Goal: Check status: Check status

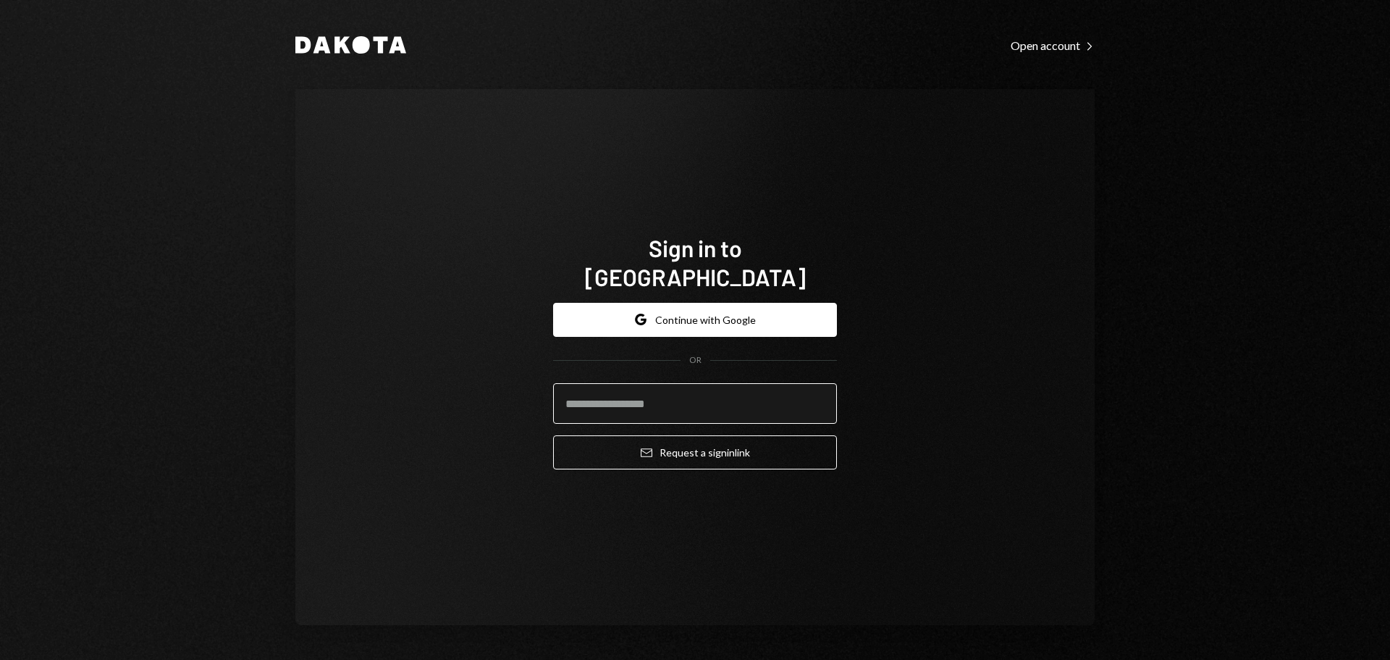
click at [779, 386] on input "email" at bounding box center [695, 403] width 284 height 41
type input "**********"
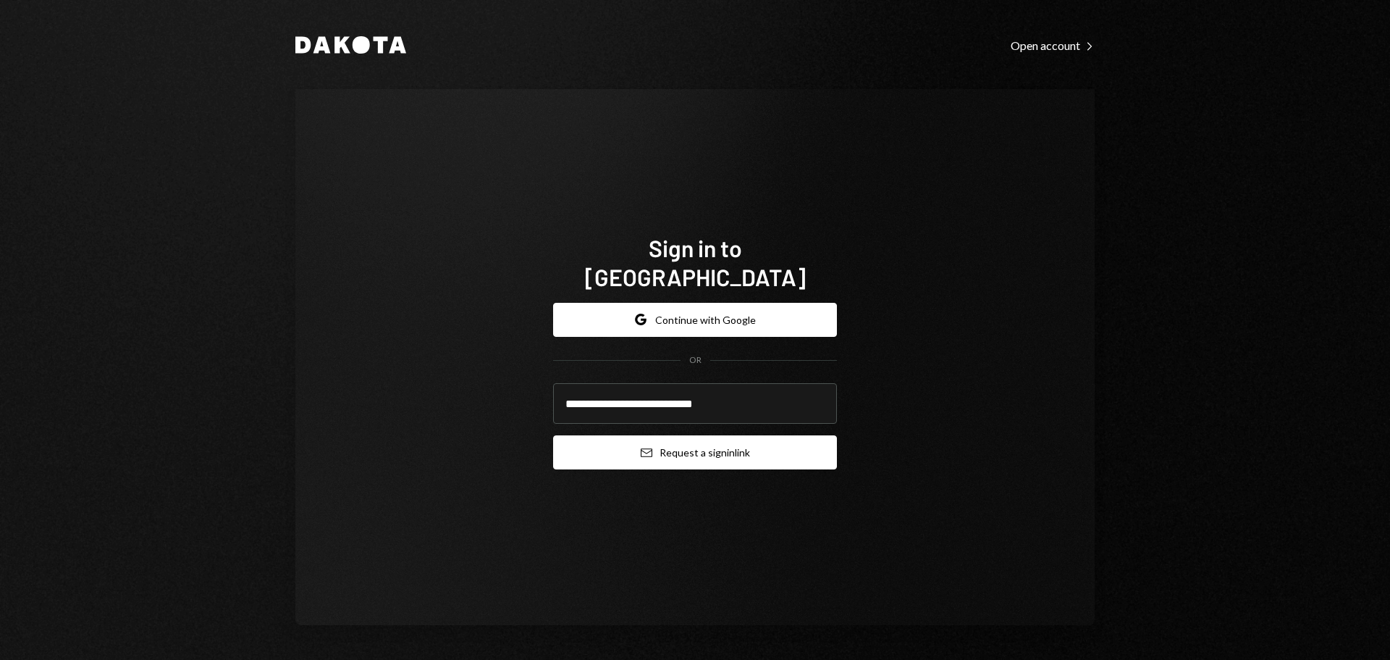
click at [758, 442] on button "Email Request a sign in link" at bounding box center [695, 452] width 284 height 34
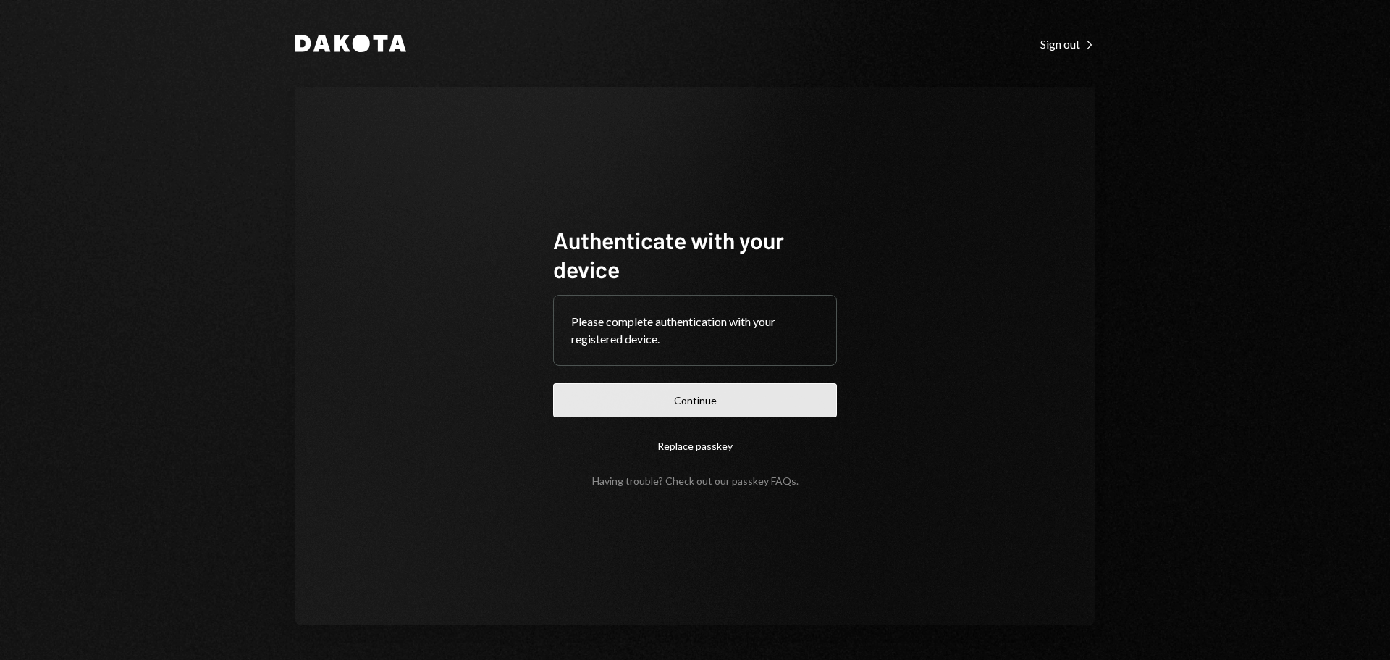
click at [597, 392] on button "Continue" at bounding box center [695, 400] width 284 height 34
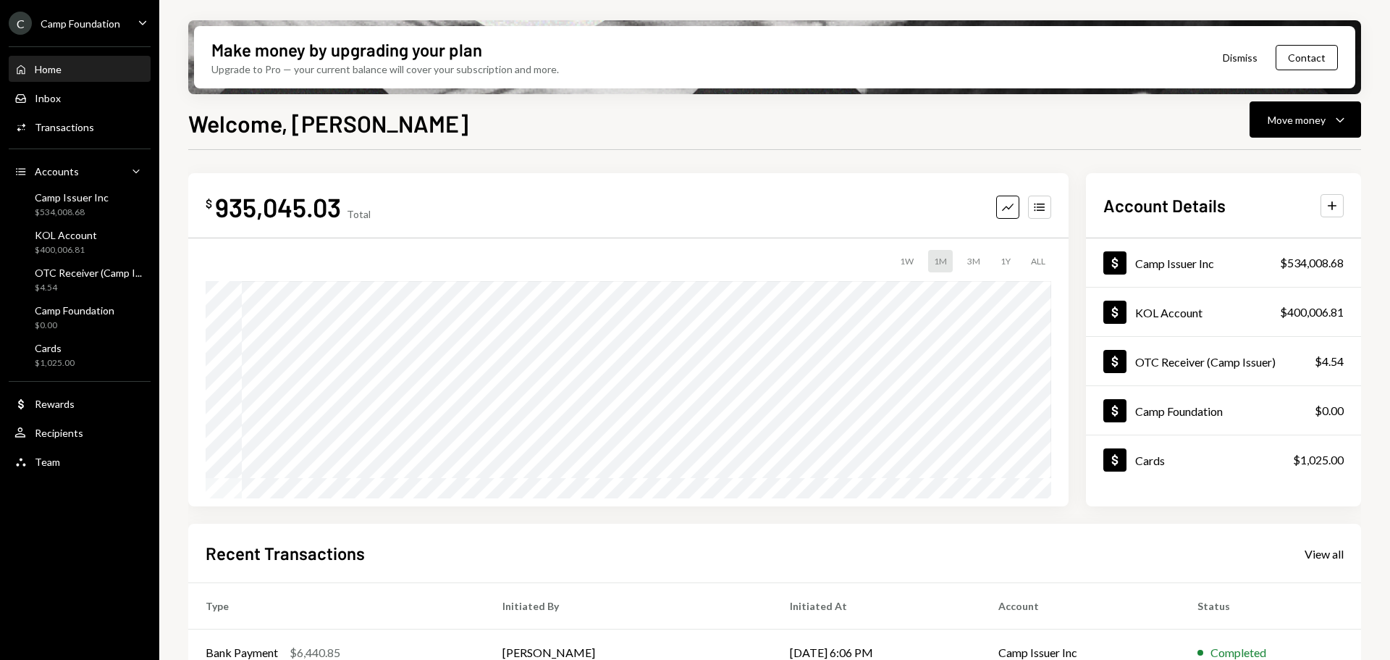
click at [95, 35] on ul "C Camp Foundation Caret Down Home Home Inbox Inbox Activities Transactions Acco…" at bounding box center [79, 238] width 159 height 477
click at [101, 24] on div "Camp Foundation" at bounding box center [81, 23] width 80 height 12
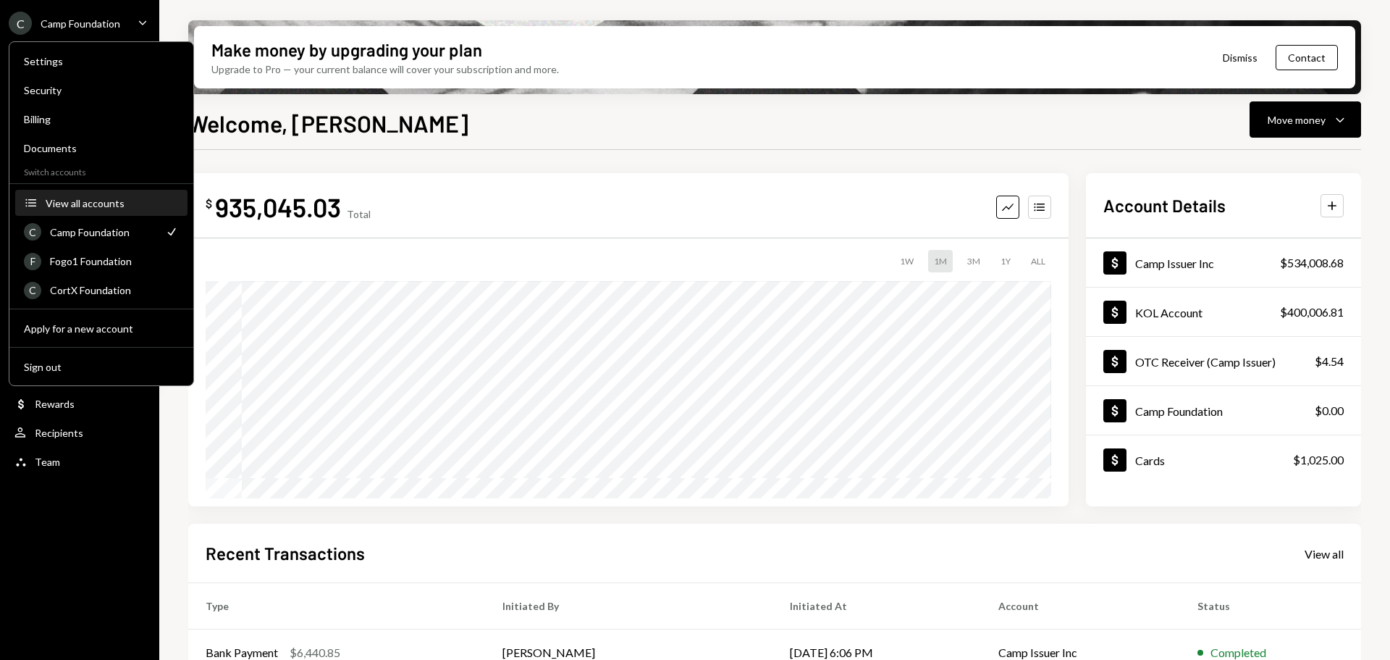
click at [101, 205] on div "View all accounts" at bounding box center [112, 203] width 133 height 12
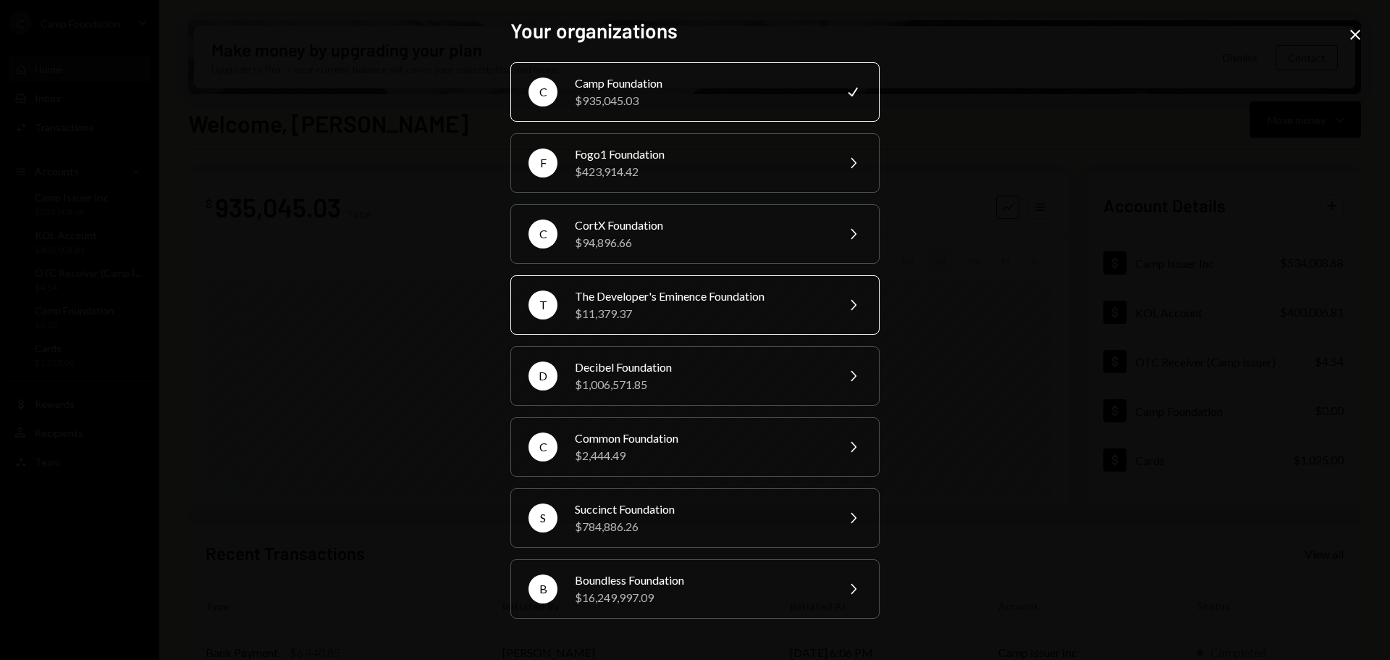
click at [669, 321] on div "$11,379.37" at bounding box center [701, 313] width 252 height 17
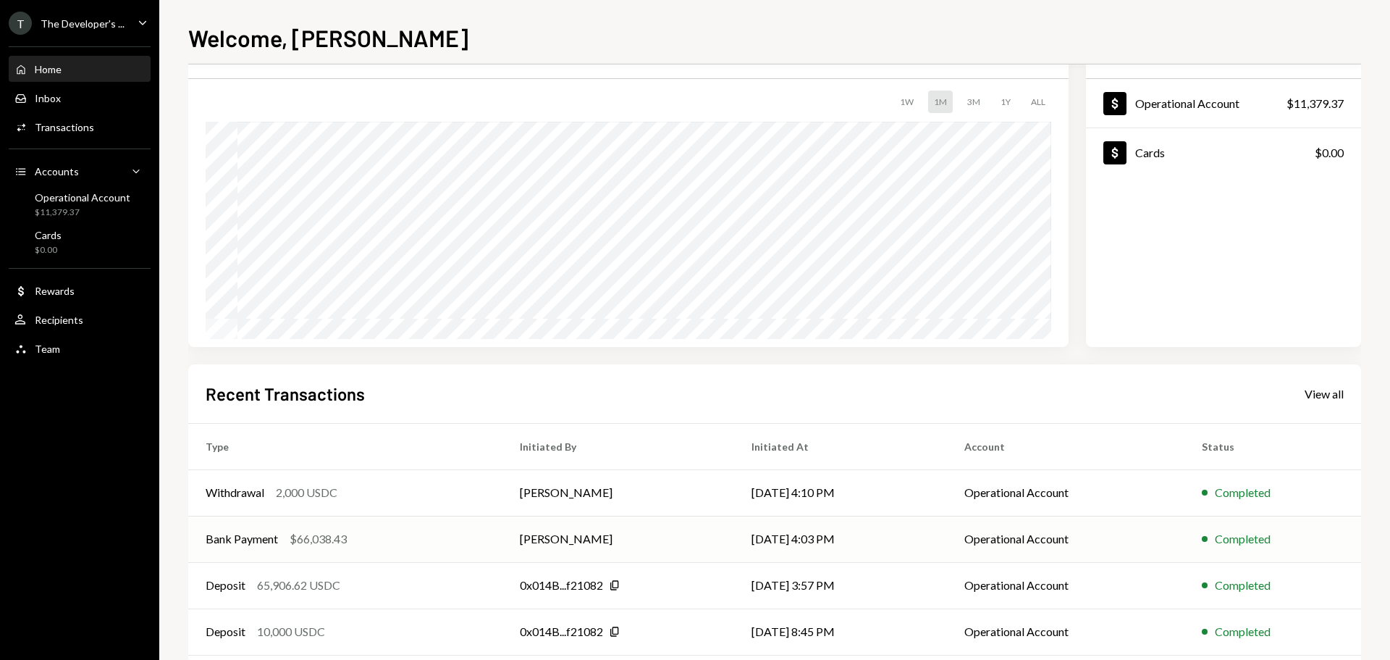
scroll to position [144, 0]
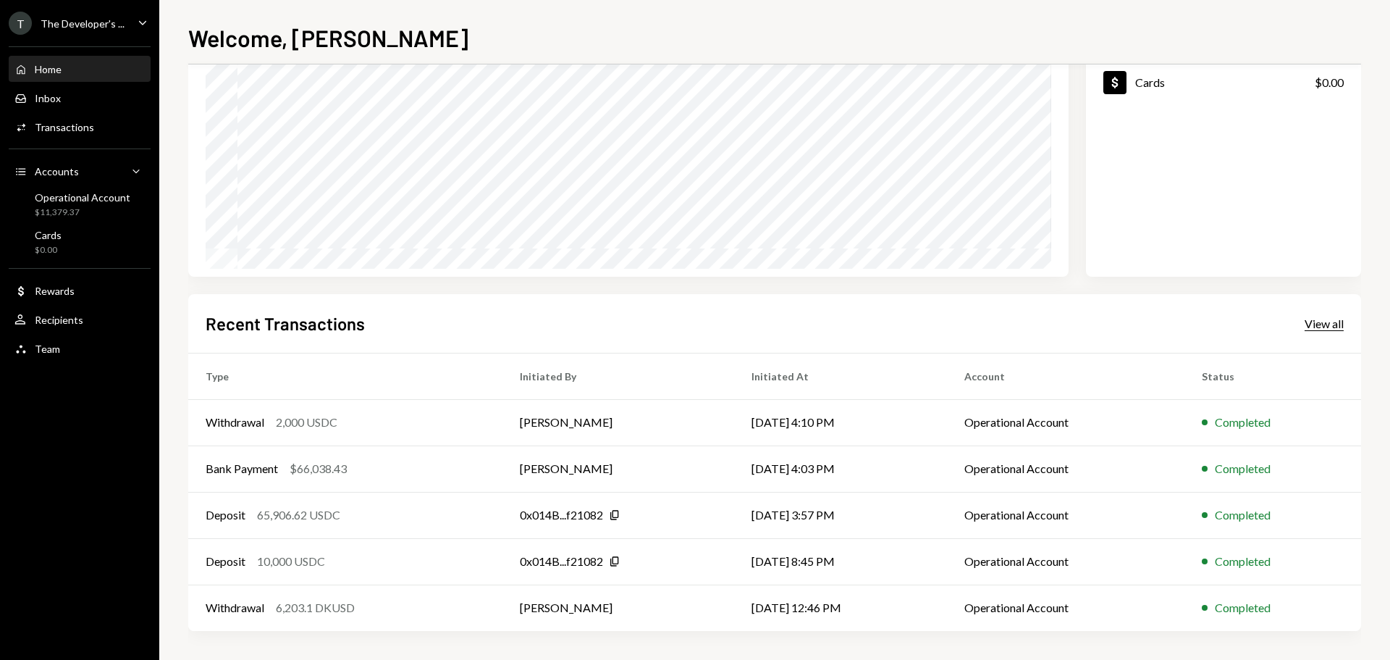
click at [1321, 327] on div "View all" at bounding box center [1324, 323] width 39 height 14
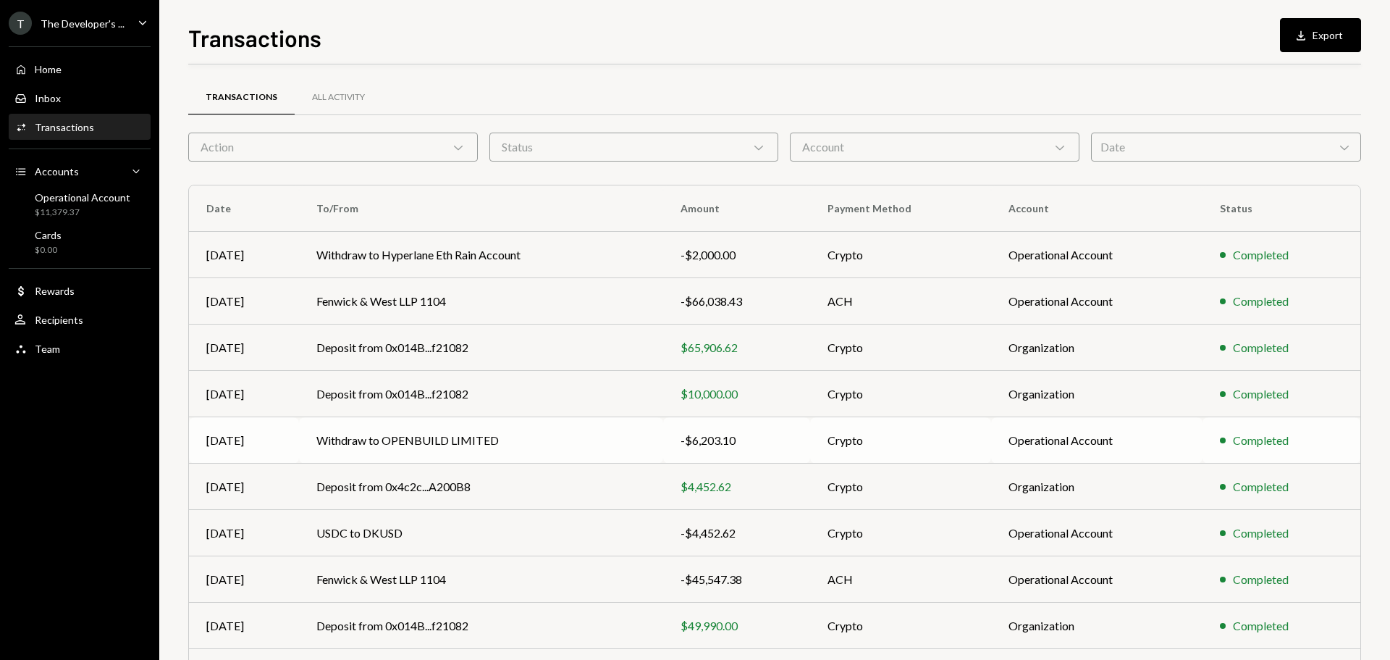
scroll to position [96, 0]
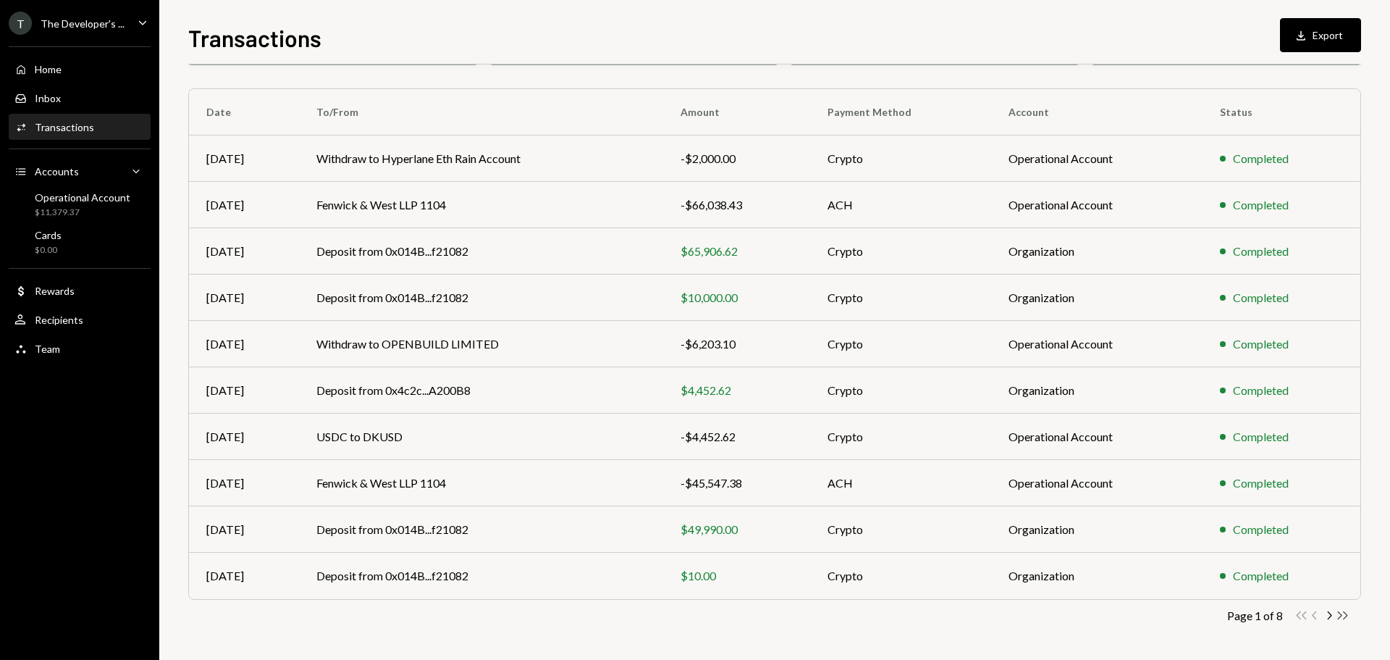
click at [1342, 618] on icon "Double Arrow Right" at bounding box center [1343, 615] width 14 height 14
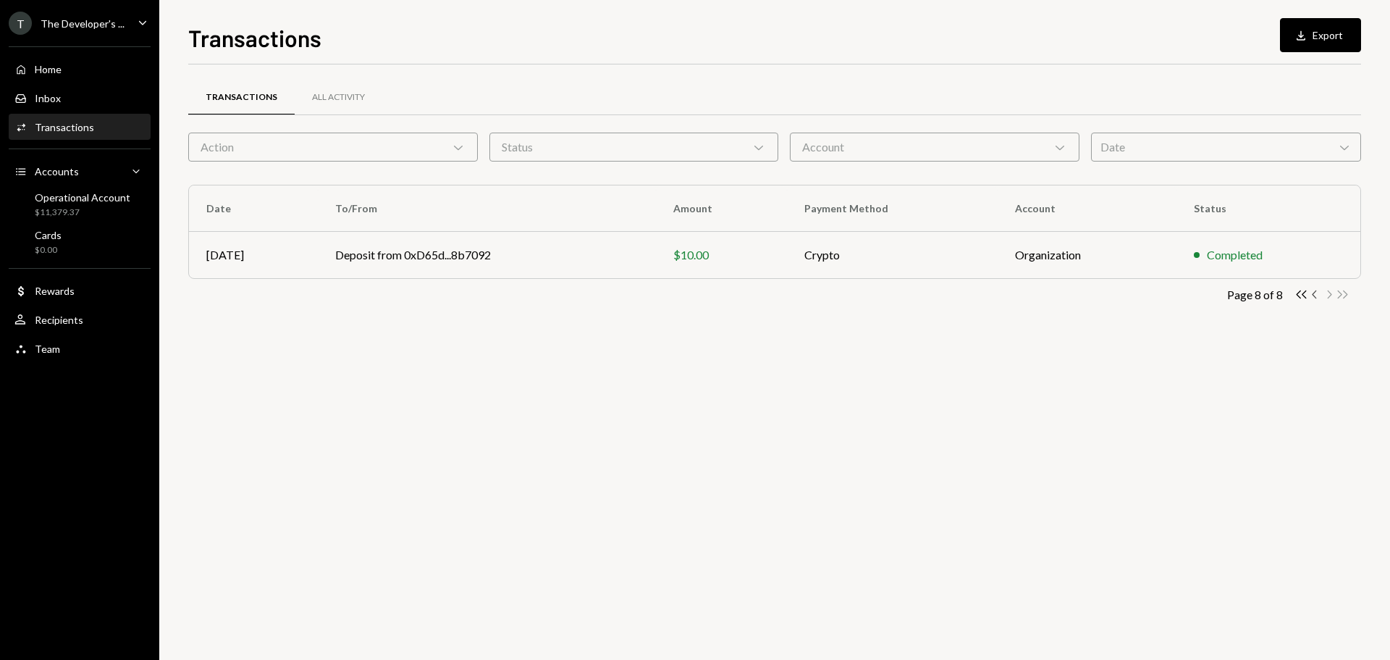
click at [1313, 295] on icon "Chevron Left" at bounding box center [1315, 294] width 14 height 14
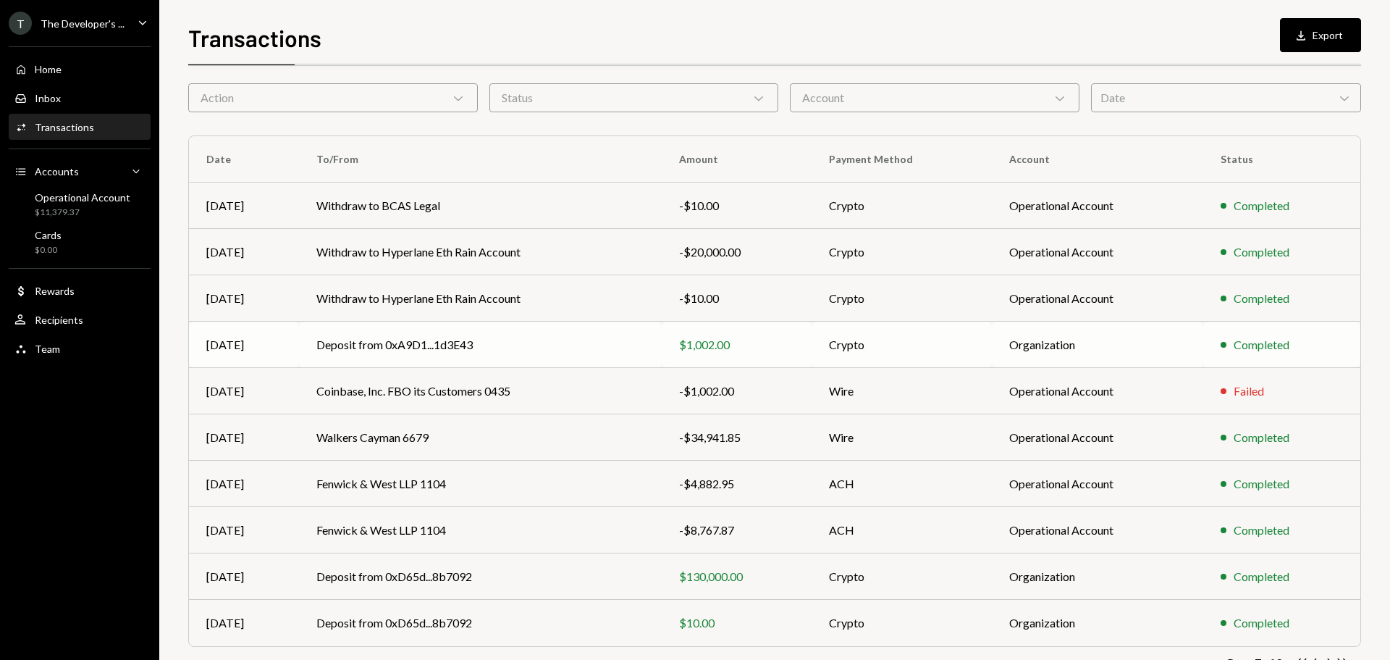
scroll to position [96, 0]
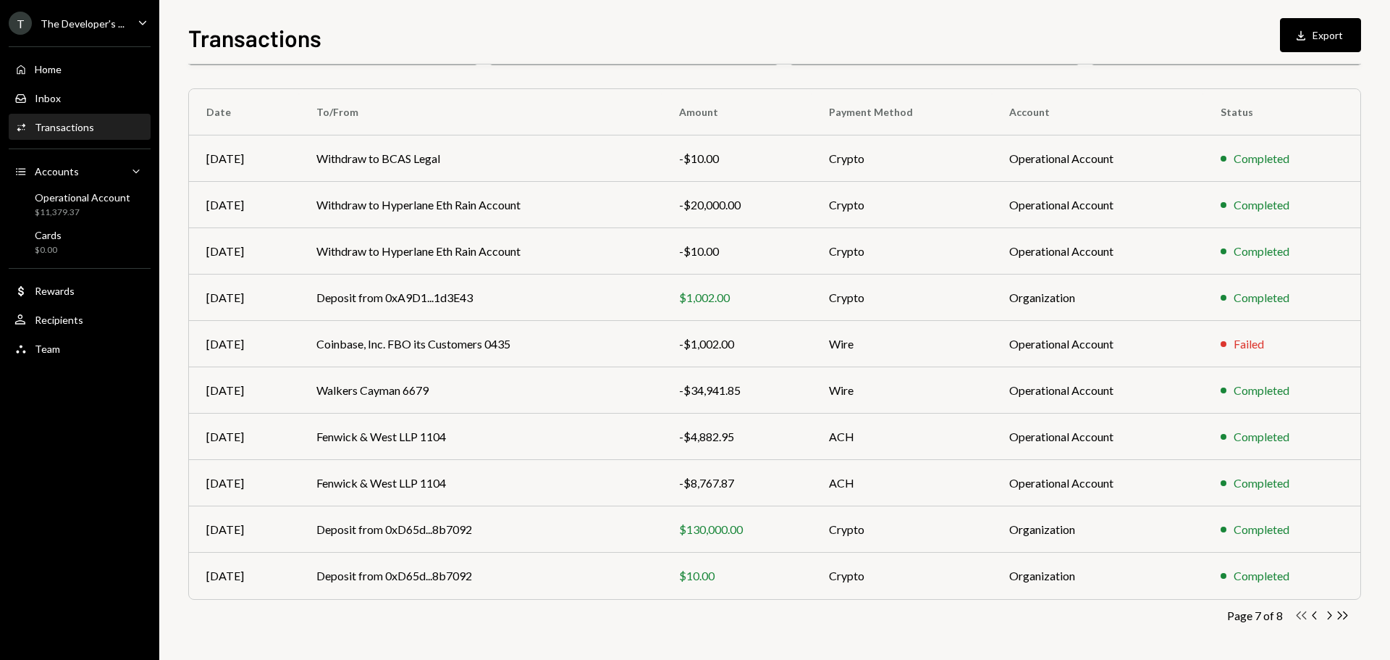
click at [1298, 615] on icon "Double Arrow Left" at bounding box center [1302, 615] width 14 height 14
click at [1331, 614] on icon "button" at bounding box center [1330, 615] width 4 height 8
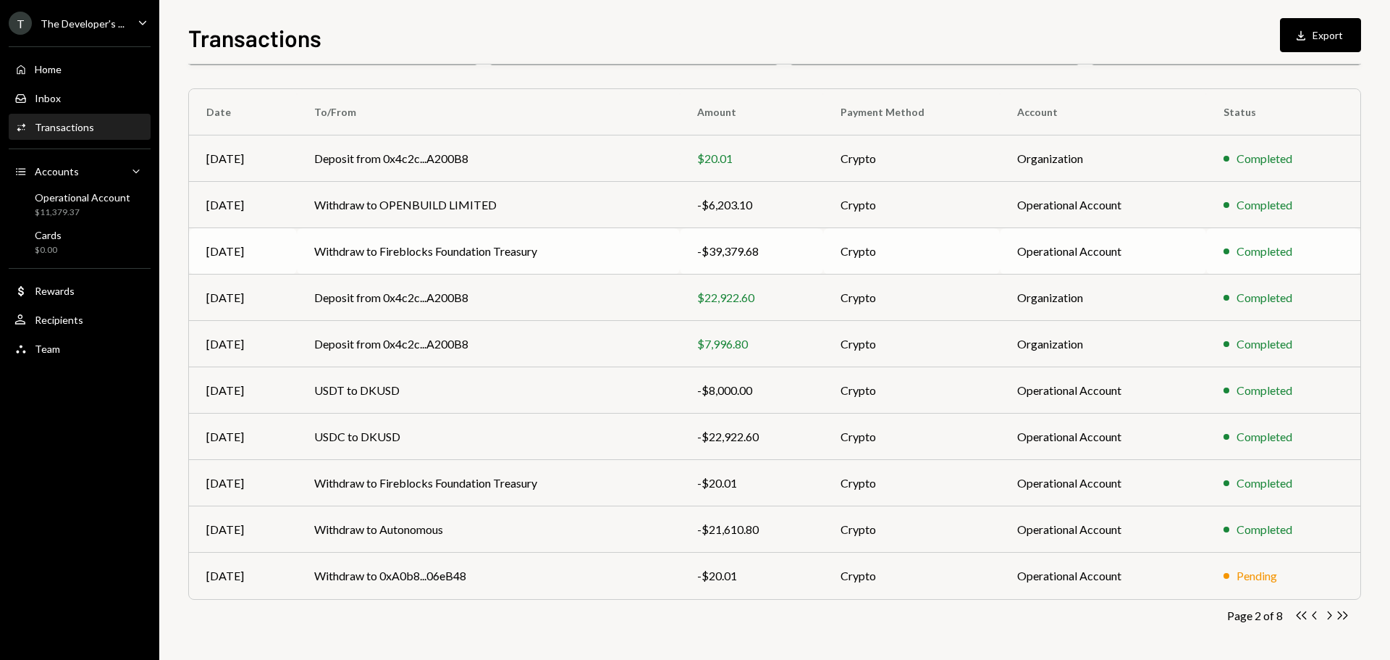
click at [455, 239] on td "Withdraw to Fireblocks Foundation Treasury" at bounding box center [488, 251] width 383 height 46
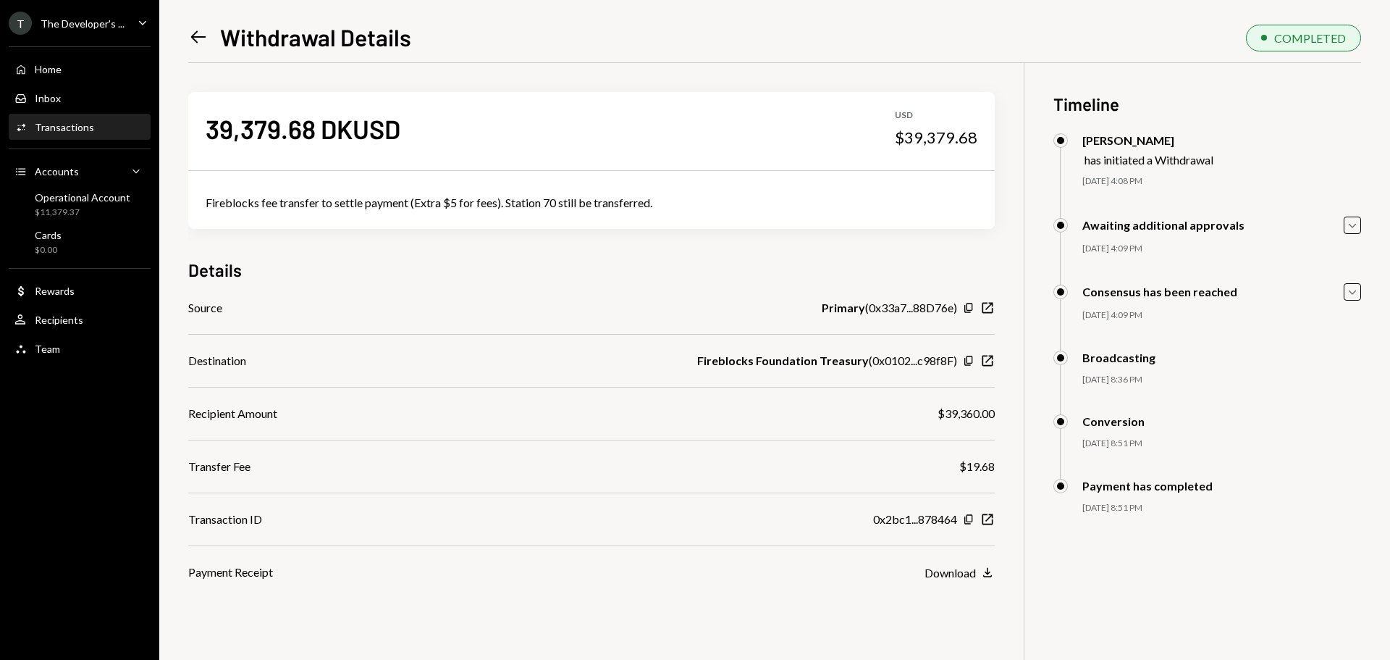
click at [198, 38] on icon at bounding box center [198, 37] width 15 height 12
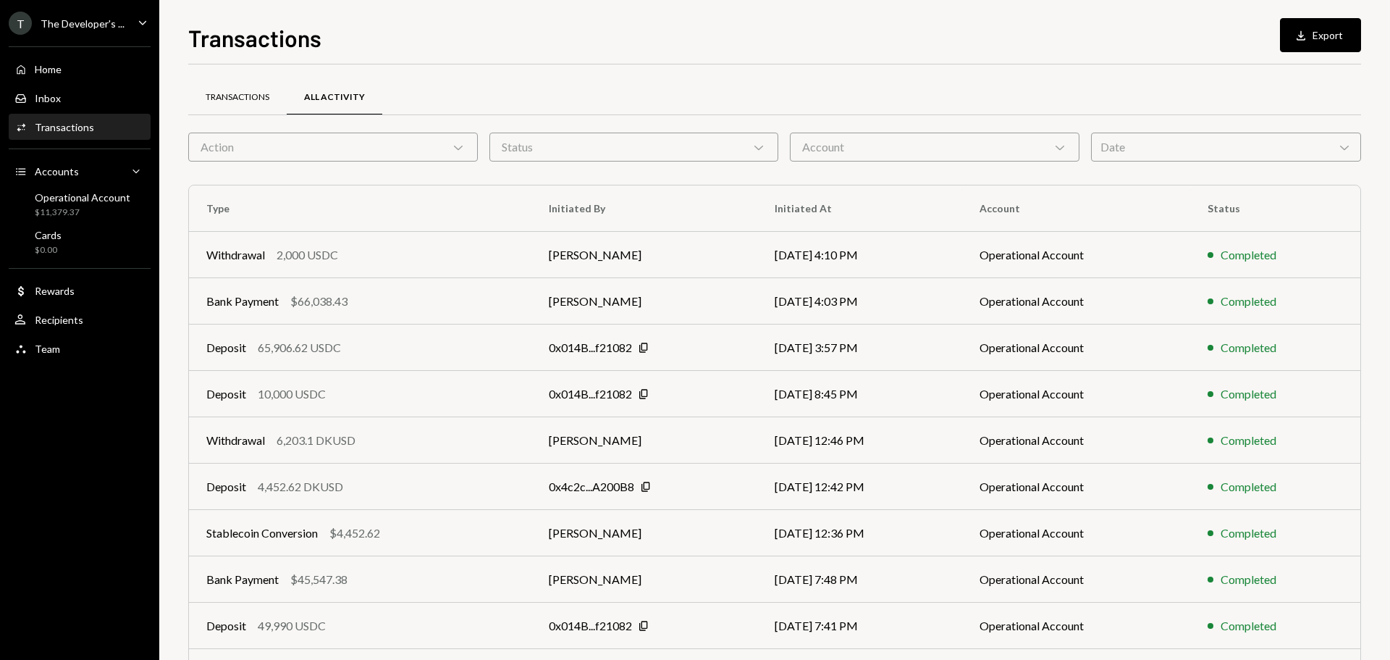
click at [232, 102] on div "Transactions" at bounding box center [238, 97] width 64 height 12
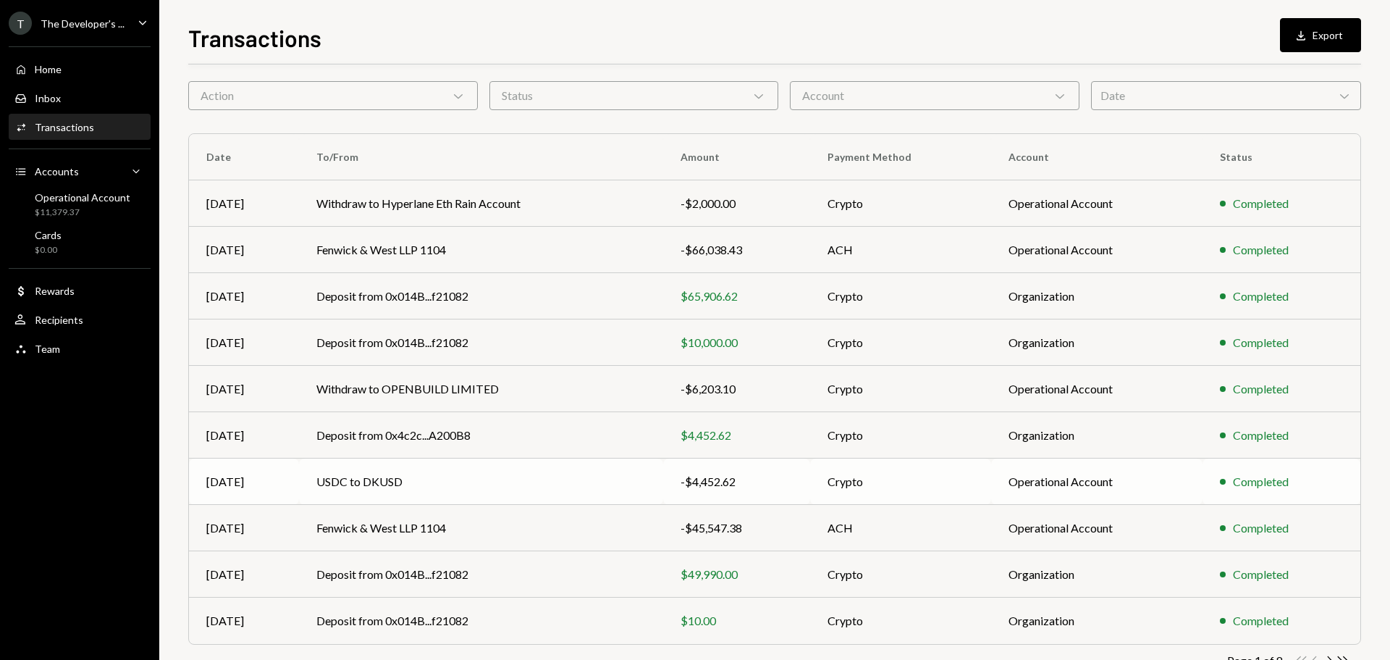
scroll to position [96, 0]
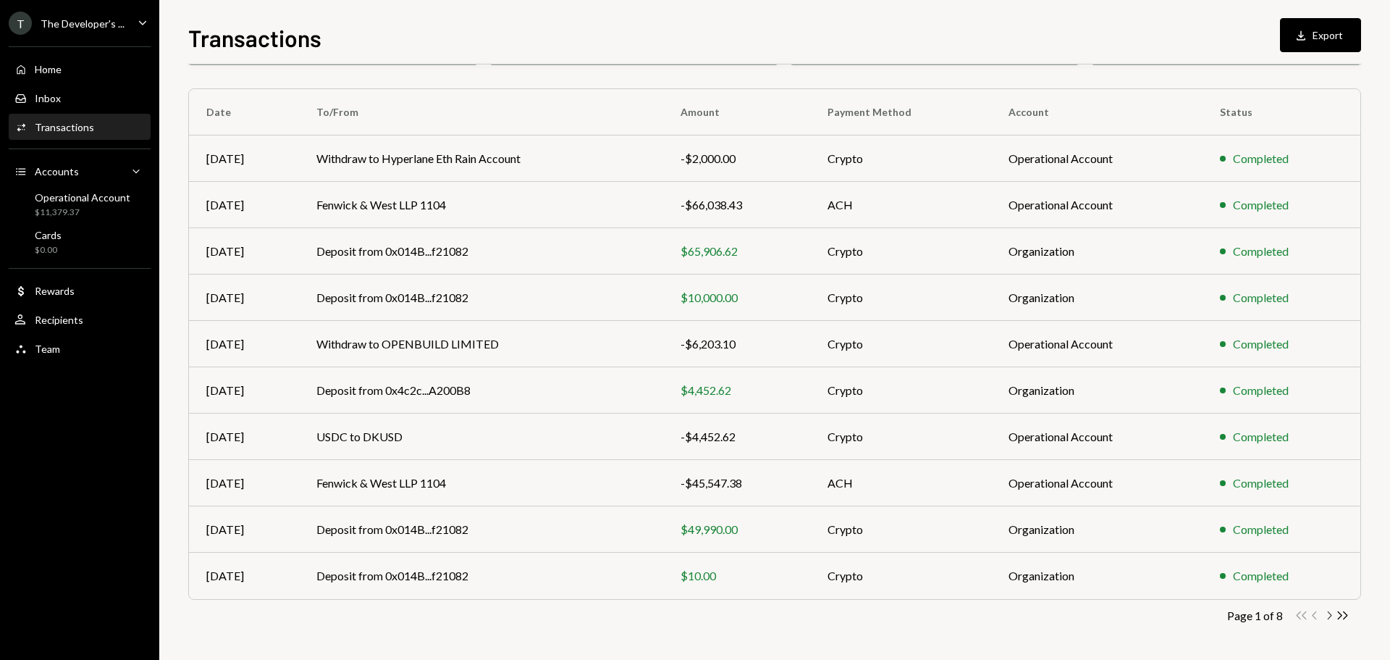
click at [1331, 617] on icon "Chevron Right" at bounding box center [1329, 615] width 14 height 14
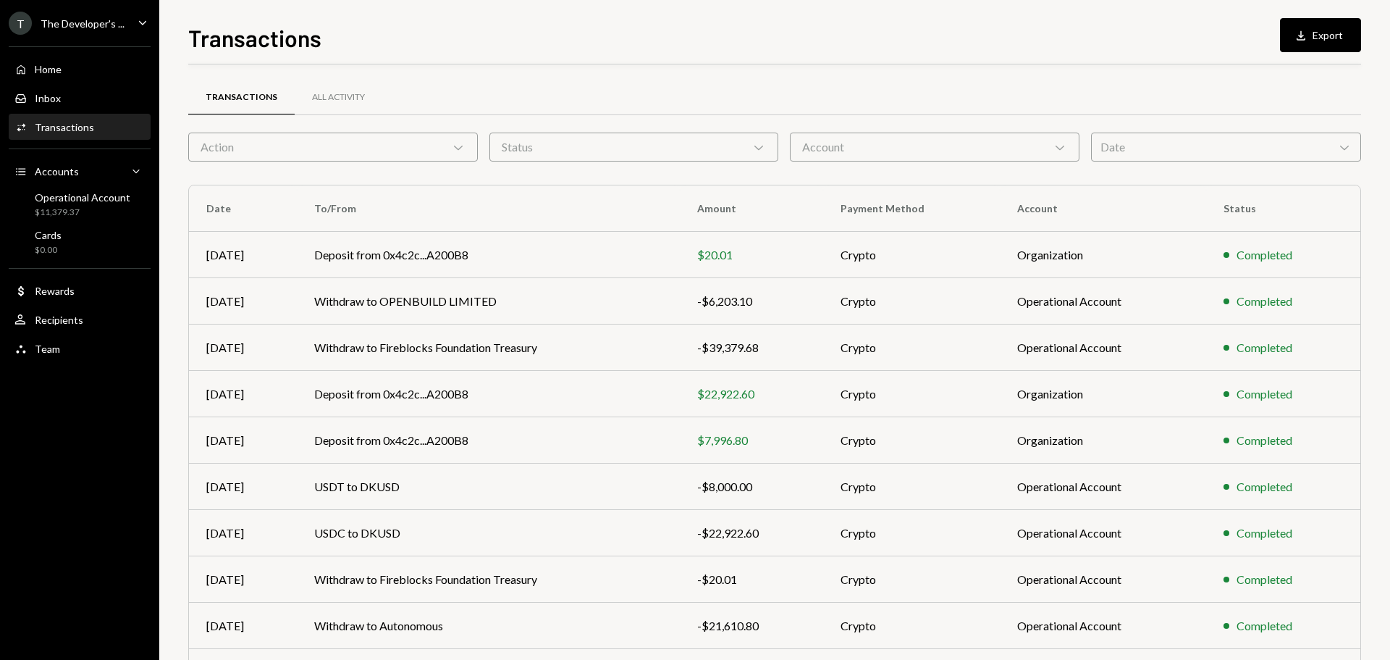
scroll to position [96, 0]
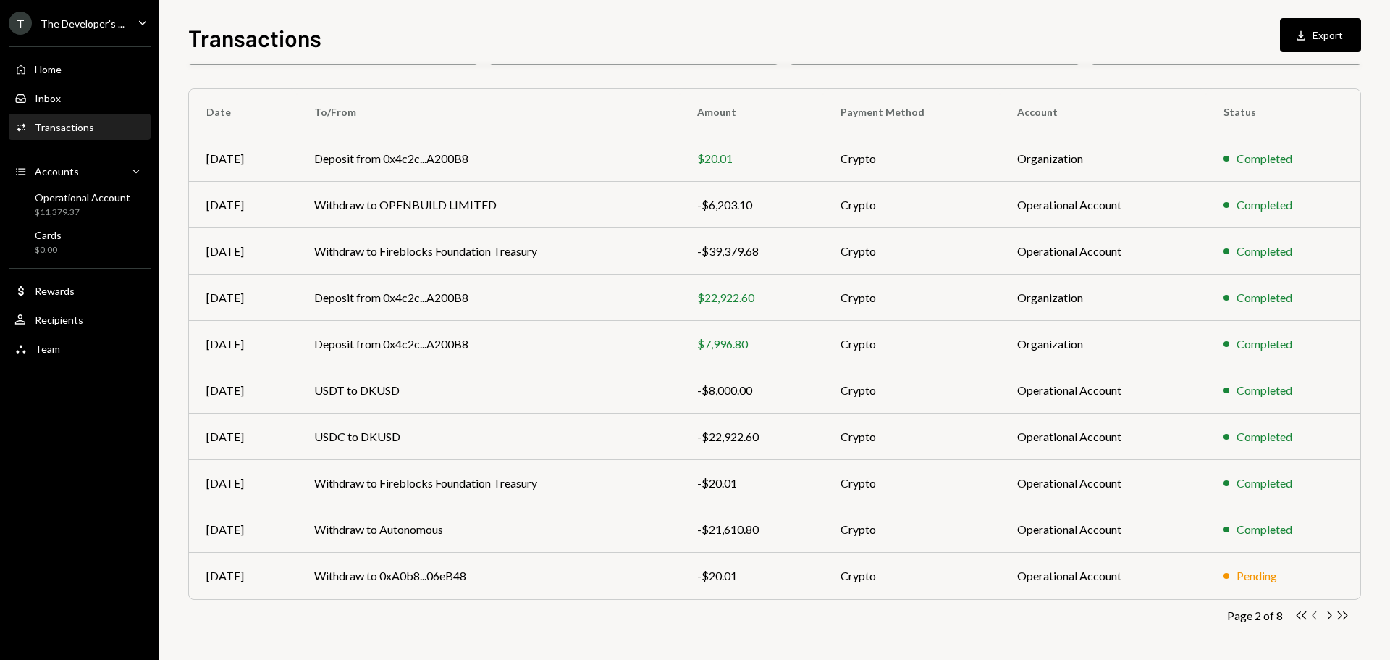
click at [1316, 616] on icon "Chevron Left" at bounding box center [1315, 615] width 14 height 14
